Goal: Check status: Check status

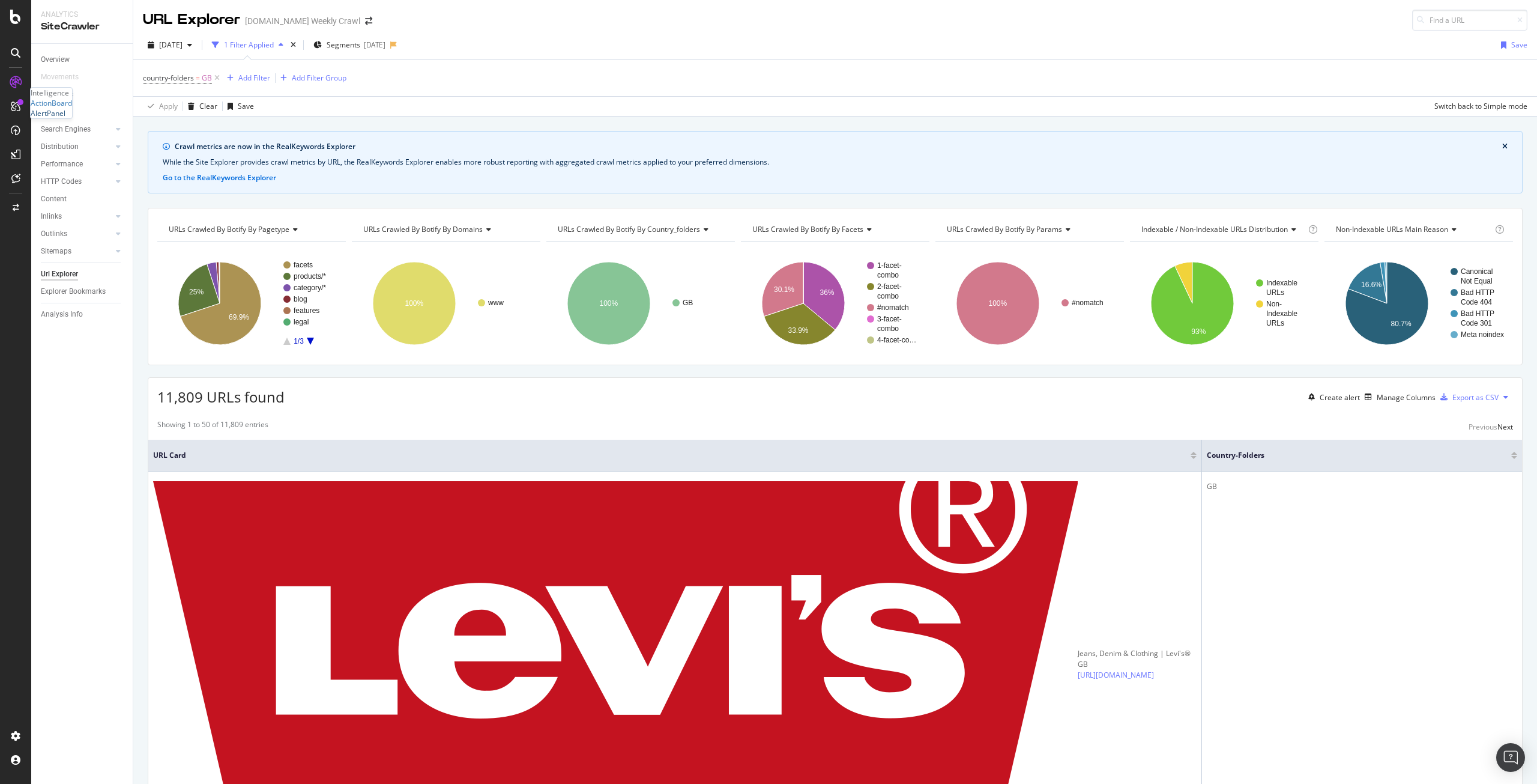
click at [63, 118] on div "AlertPanel" at bounding box center [48, 113] width 35 height 10
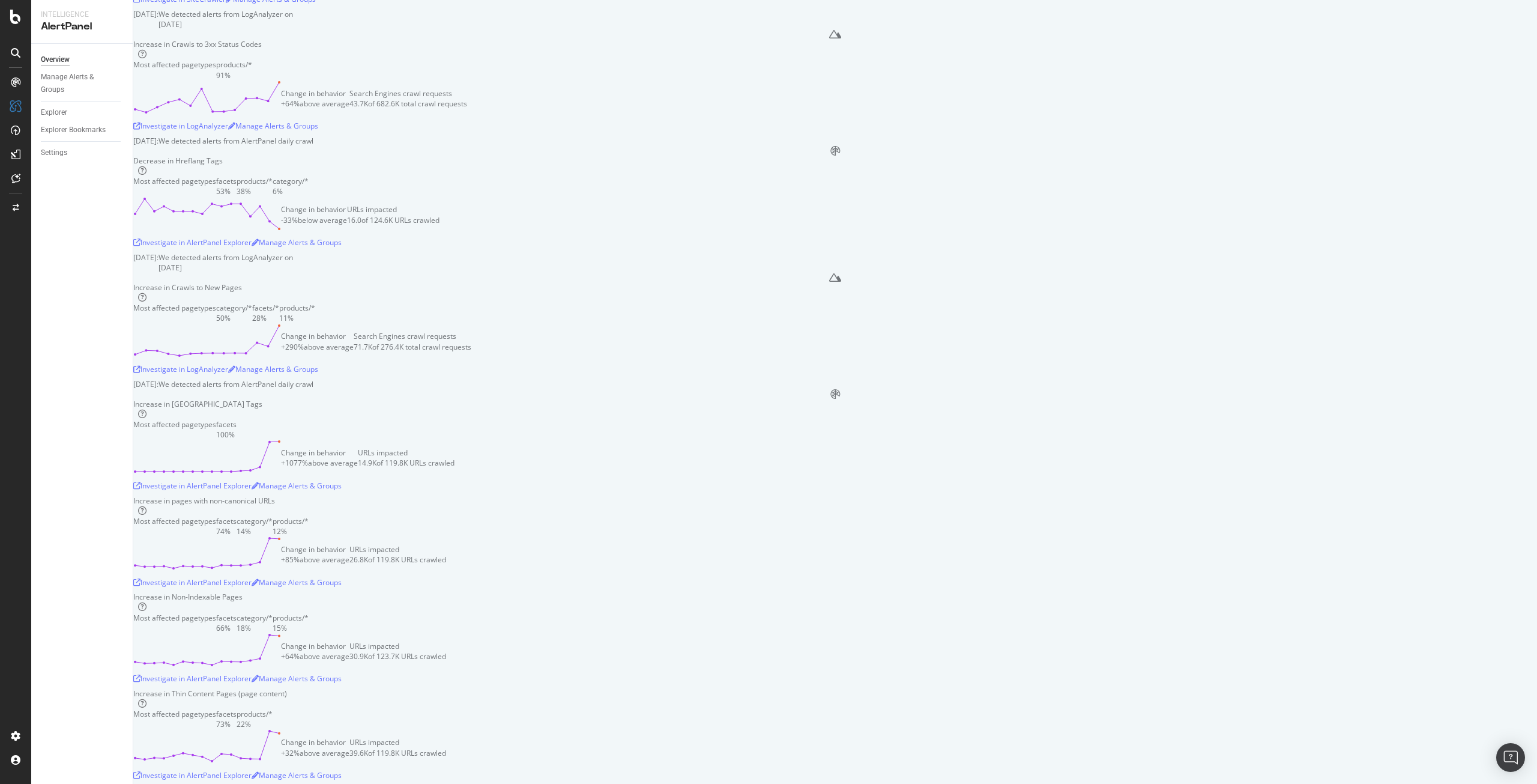
scroll to position [166, 0]
click at [226, 10] on div "Investigate in SiteCrawler" at bounding box center [179, 5] width 92 height 10
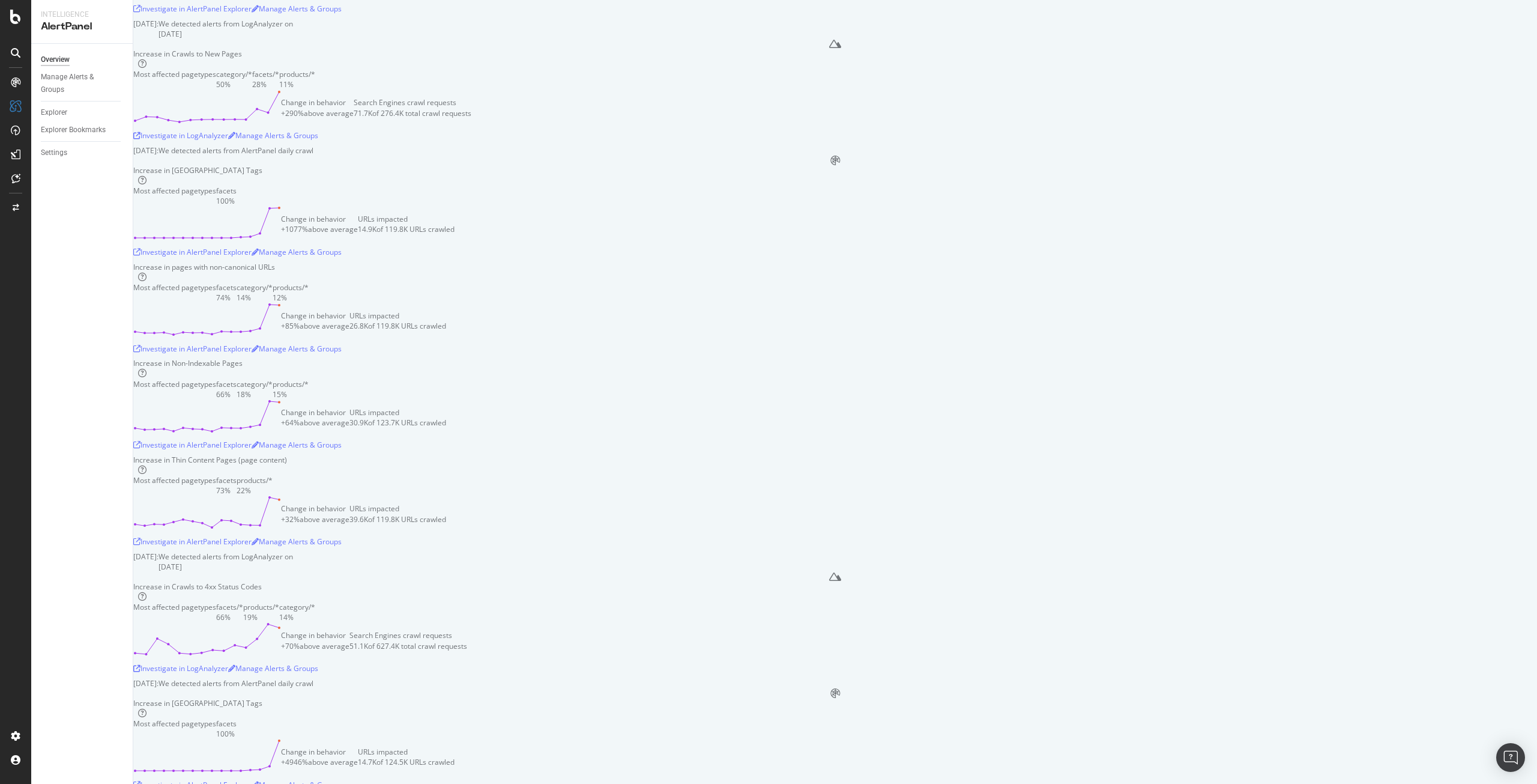
scroll to position [0, 0]
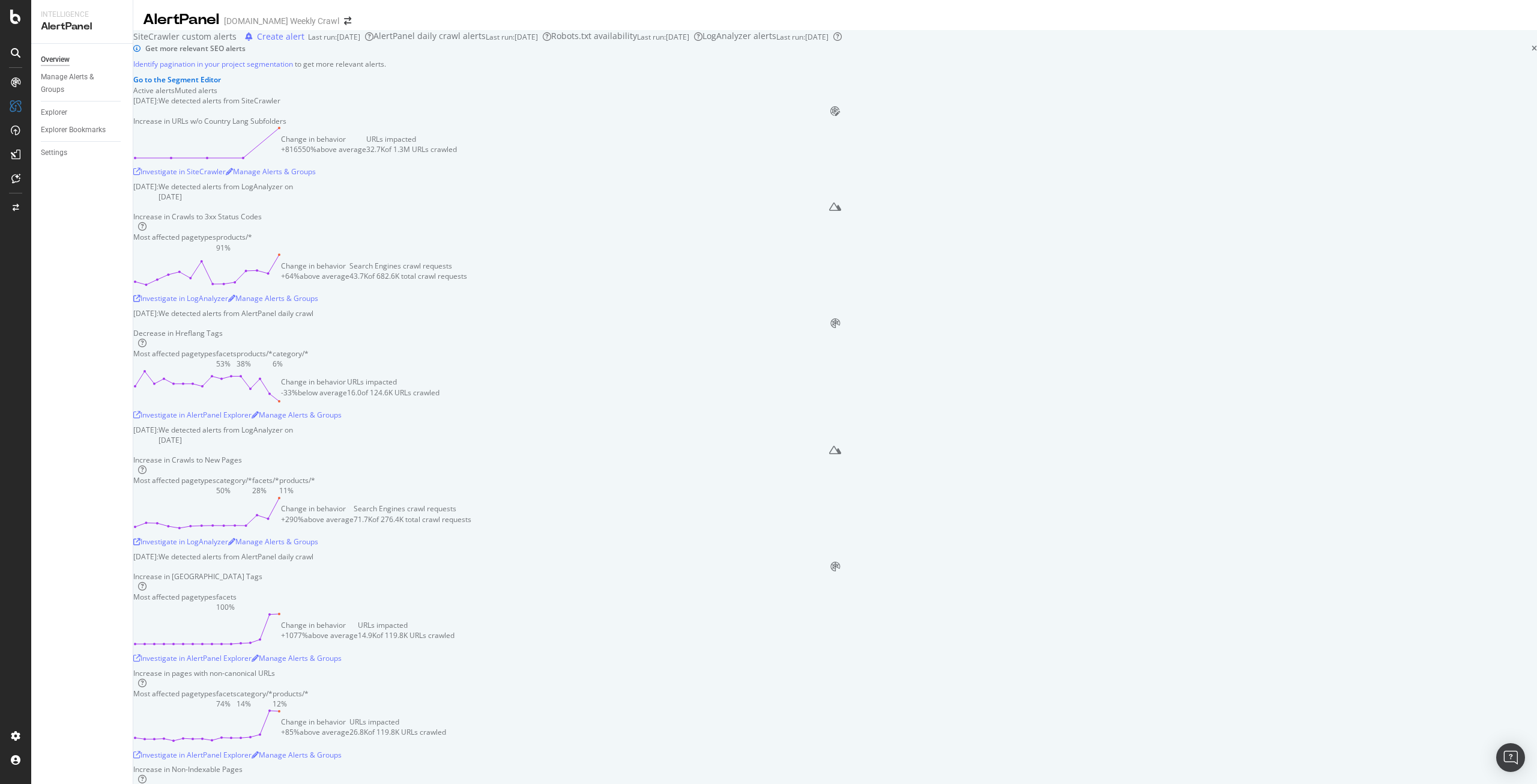
drag, startPoint x: 864, startPoint y: 341, endPoint x: 772, endPoint y: 296, distance: 102.4
click at [772, 181] on div "Increase in URLs w/o Country Lang Subfolders Change in behavior +816550% above …" at bounding box center [836, 148] width 1404 height 66
click at [993, 308] on div "Increase in Crawls to 3xx Status Codes Most affected pagetypes products/* 91% C…" at bounding box center [836, 260] width 1404 height 97
click at [1072, 202] on div "October 8th 2025: We detected alerts from LogAnalyzer on October 5th" at bounding box center [836, 191] width 1404 height 21
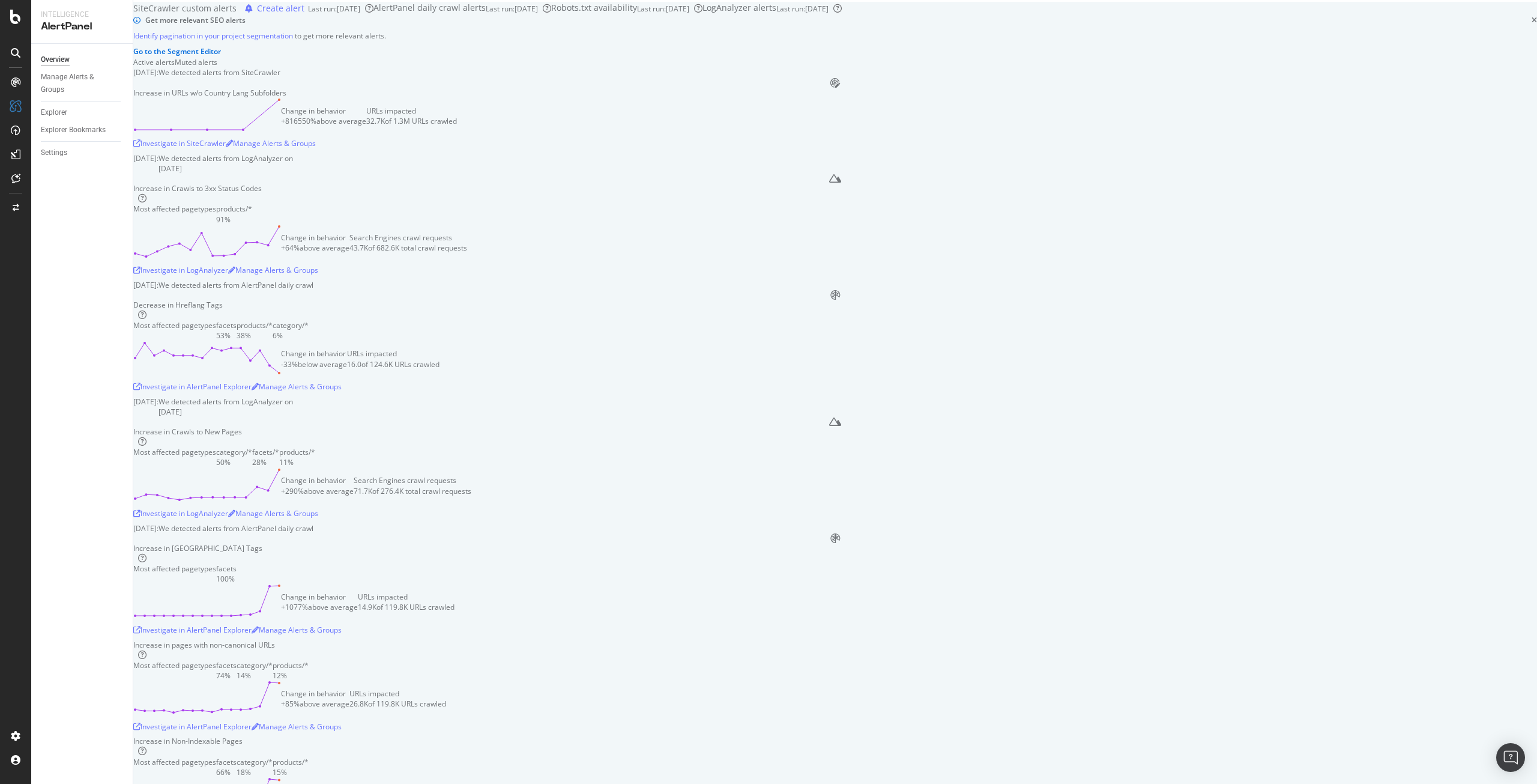
scroll to position [248, 0]
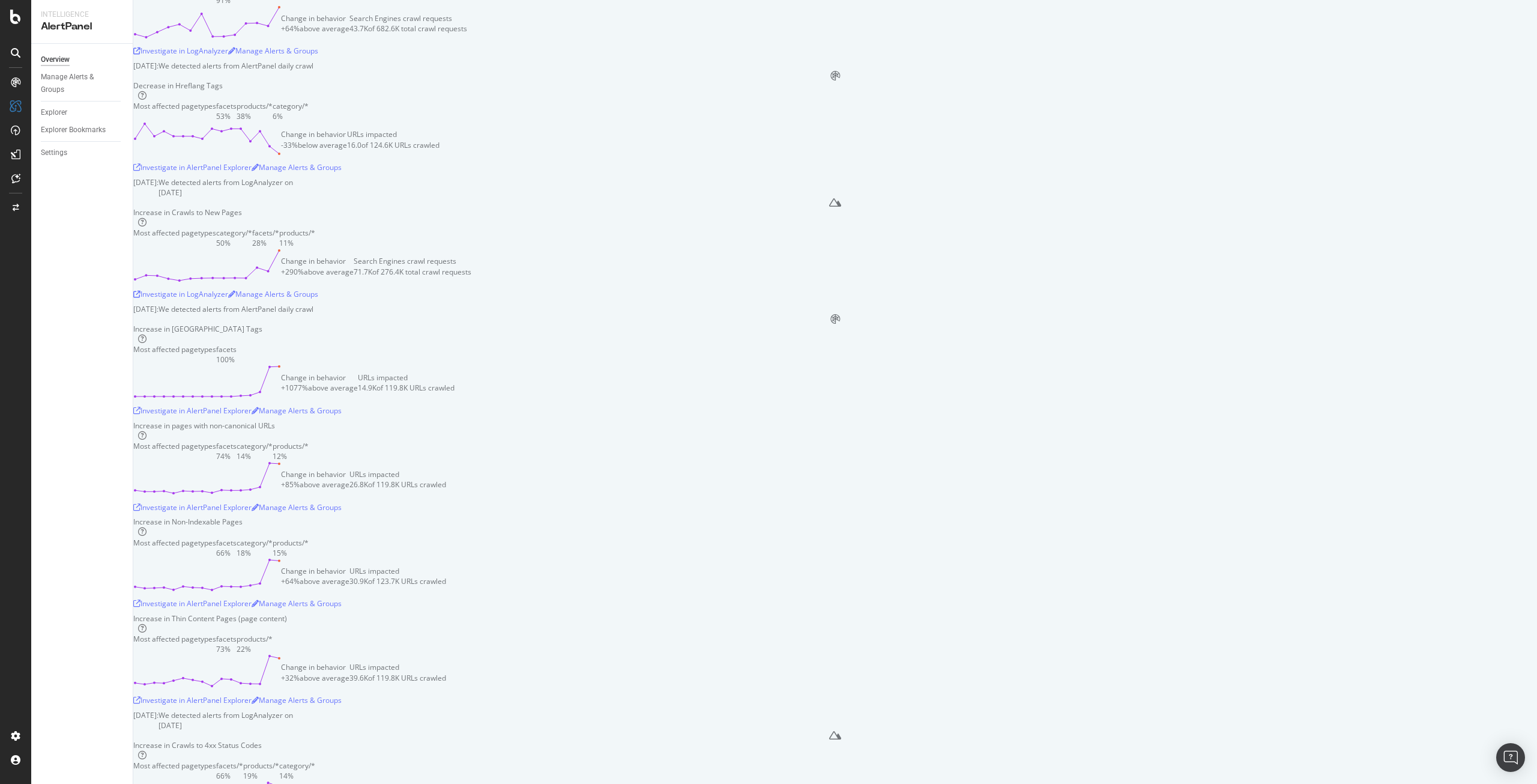
click at [1162, 60] on div "Increase in Crawls to 3xx Status Codes Most affected pagetypes products/* 91% C…" at bounding box center [836, 12] width 1404 height 97
